Goal: Task Accomplishment & Management: Manage account settings

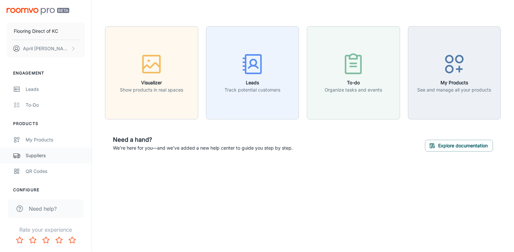
click at [40, 152] on div "Suppliers" at bounding box center [55, 155] width 59 height 7
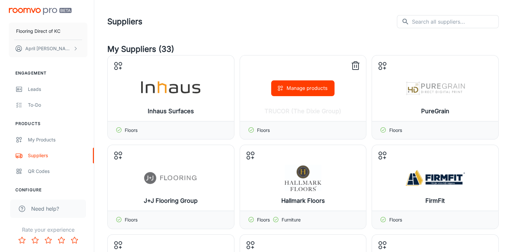
scroll to position [33, 0]
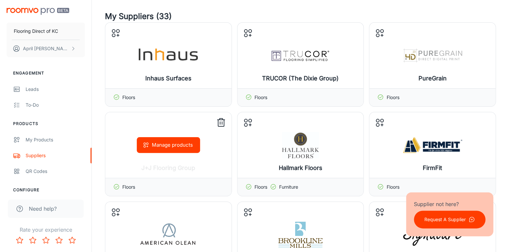
click at [177, 145] on button "Manage products" at bounding box center [168, 145] width 63 height 16
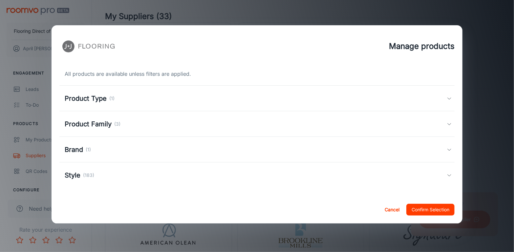
click at [197, 174] on div "Style (183)" at bounding box center [256, 175] width 382 height 10
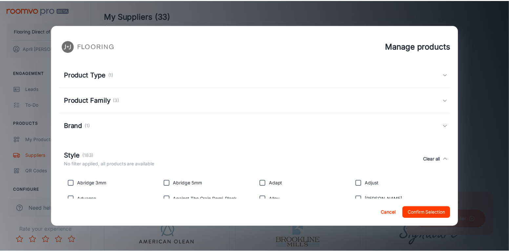
scroll to position [0, 0]
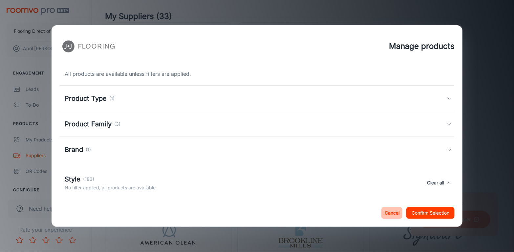
click at [388, 210] on button "Cancel" at bounding box center [391, 213] width 21 height 12
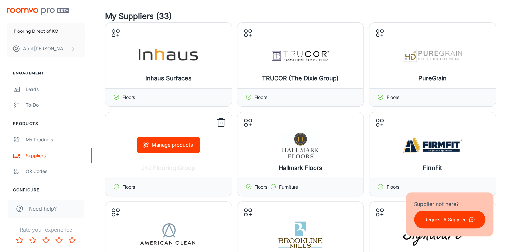
click at [222, 124] on line at bounding box center [222, 123] width 0 height 3
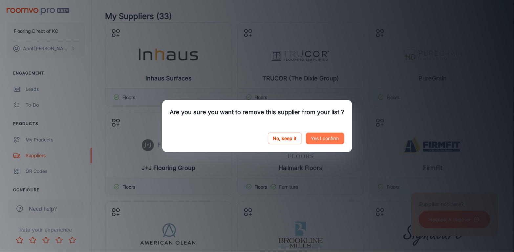
click at [318, 140] on button "Yes I confirm" at bounding box center [325, 138] width 38 height 12
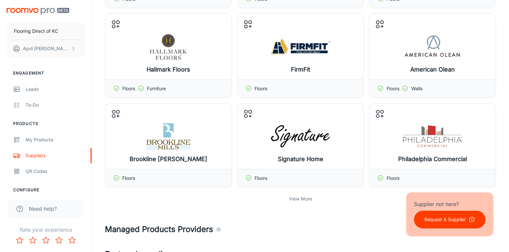
scroll to position [164, 0]
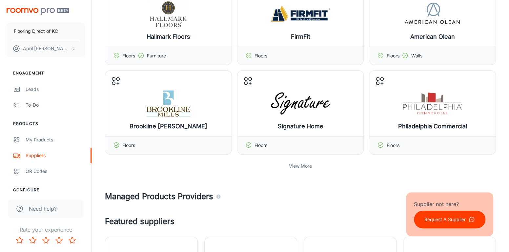
click at [297, 165] on p "View More" at bounding box center [300, 165] width 23 height 7
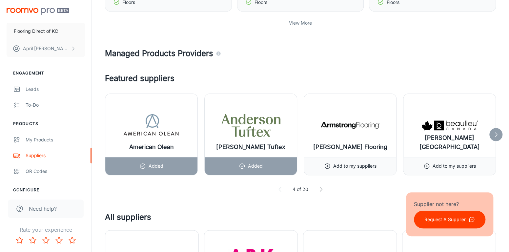
scroll to position [328, 0]
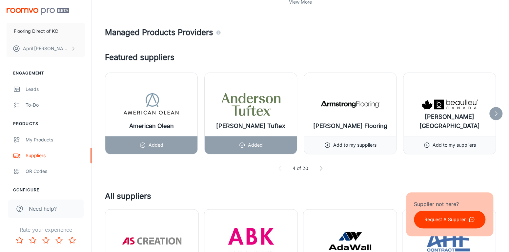
click at [500, 112] on div at bounding box center [495, 113] width 13 height 13
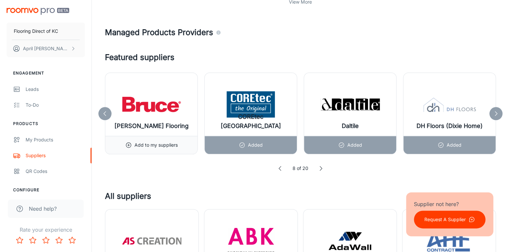
click at [500, 112] on div at bounding box center [495, 113] width 13 height 13
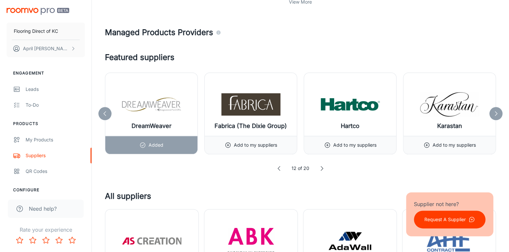
click at [500, 112] on div at bounding box center [495, 113] width 13 height 13
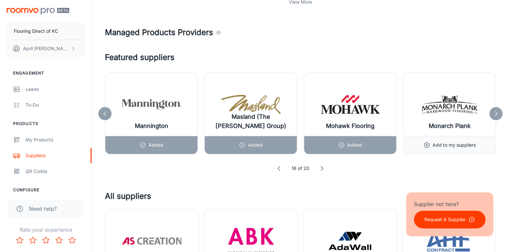
click at [497, 114] on icon at bounding box center [496, 113] width 7 height 7
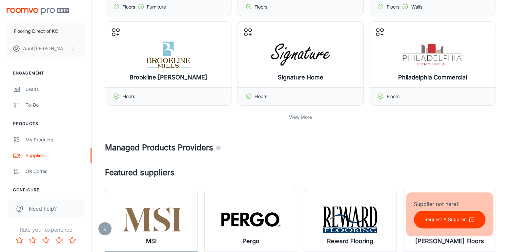
scroll to position [262, 0]
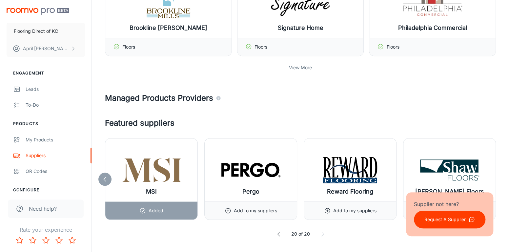
click at [309, 66] on p "View More" at bounding box center [300, 67] width 23 height 7
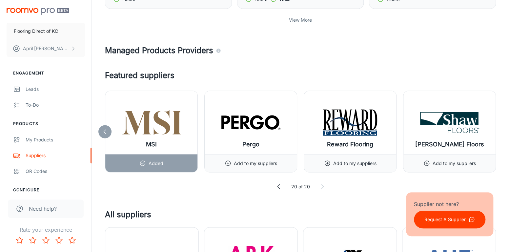
scroll to position [590, 0]
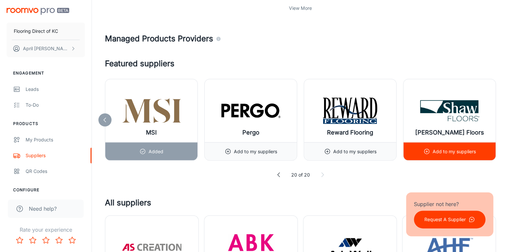
click at [439, 153] on p "Add to my suppliers" at bounding box center [454, 151] width 43 height 7
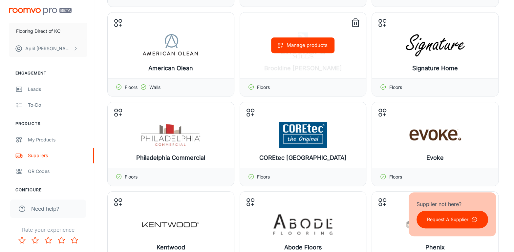
scroll to position [230, 0]
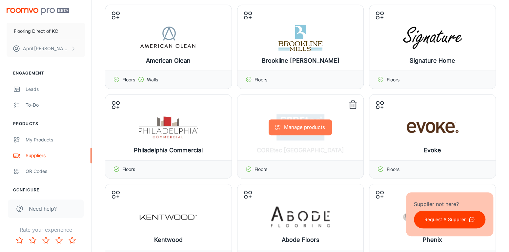
click at [322, 119] on button "Manage products" at bounding box center [300, 127] width 63 height 16
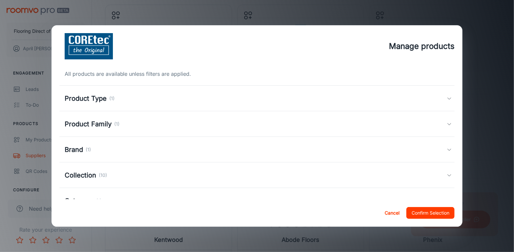
click at [333, 105] on div "Product Type (1)" at bounding box center [256, 99] width 395 height 26
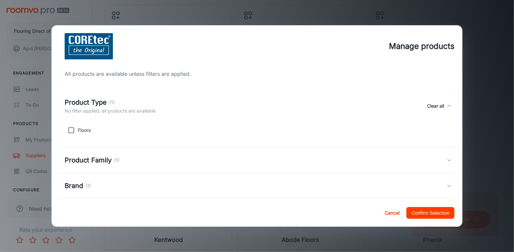
click at [333, 105] on div "Product Type (1) No filter applied, all products are available Clear all" at bounding box center [256, 105] width 382 height 17
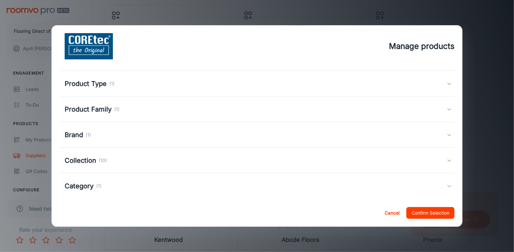
scroll to position [22, 0]
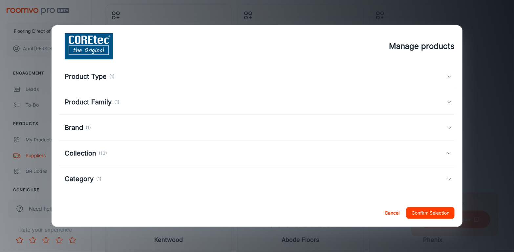
click at [365, 154] on div "Collection (10)" at bounding box center [256, 153] width 382 height 10
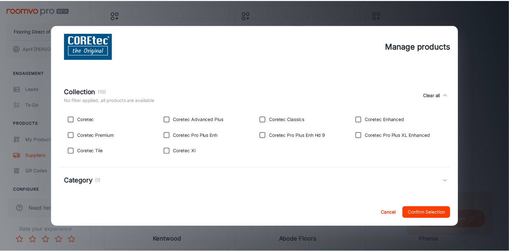
scroll to position [89, 0]
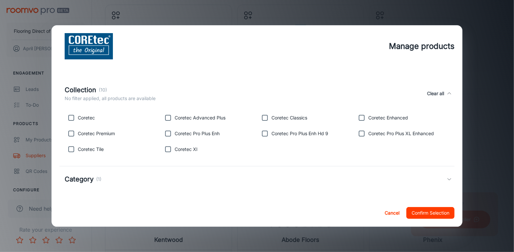
click at [389, 213] on button "Cancel" at bounding box center [391, 213] width 21 height 12
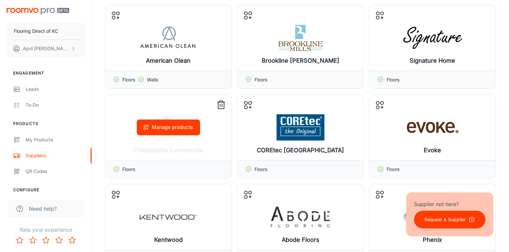
click at [221, 107] on icon at bounding box center [221, 105] width 10 height 10
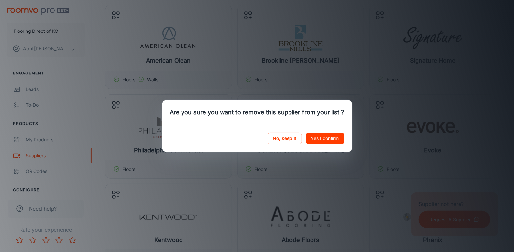
click at [332, 140] on button "Yes I confirm" at bounding box center [325, 138] width 38 height 12
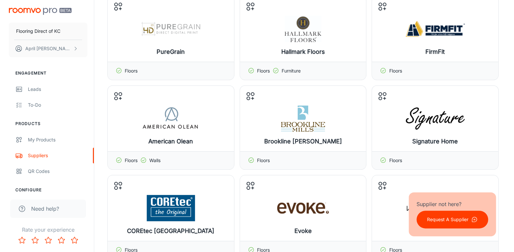
scroll to position [164, 0]
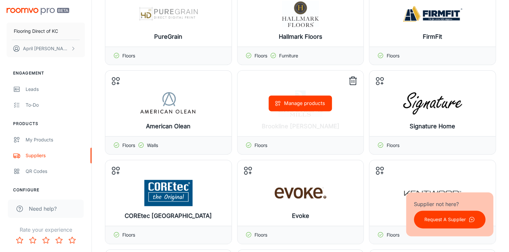
click at [305, 104] on button "Manage products" at bounding box center [300, 103] width 63 height 16
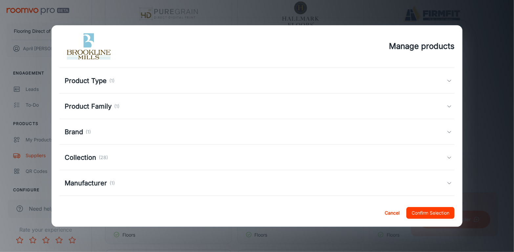
scroll to position [33, 0]
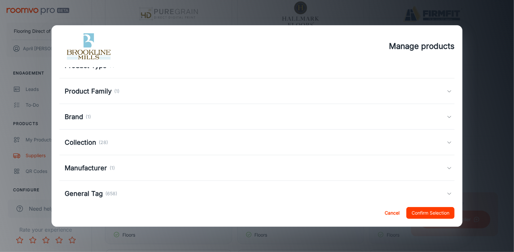
click at [301, 138] on div "Collection (28)" at bounding box center [256, 142] width 382 height 10
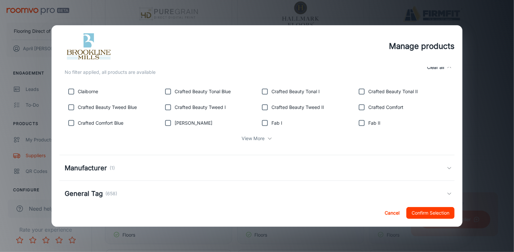
scroll to position [130, 0]
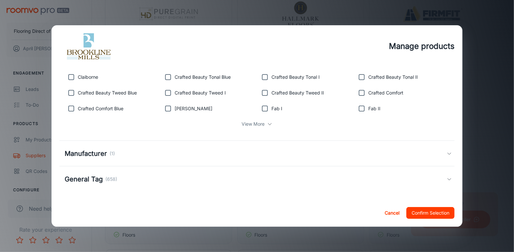
click at [309, 174] on div "General Tag (658)" at bounding box center [256, 179] width 382 height 10
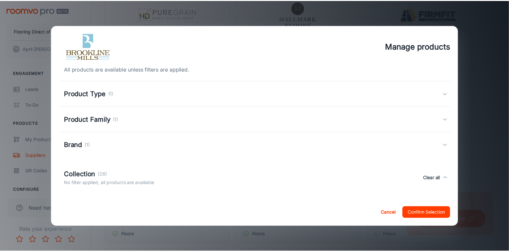
scroll to position [0, 0]
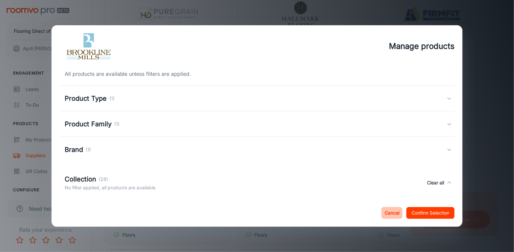
click at [389, 212] on button "Cancel" at bounding box center [391, 213] width 21 height 12
